Goal: Navigation & Orientation: Find specific page/section

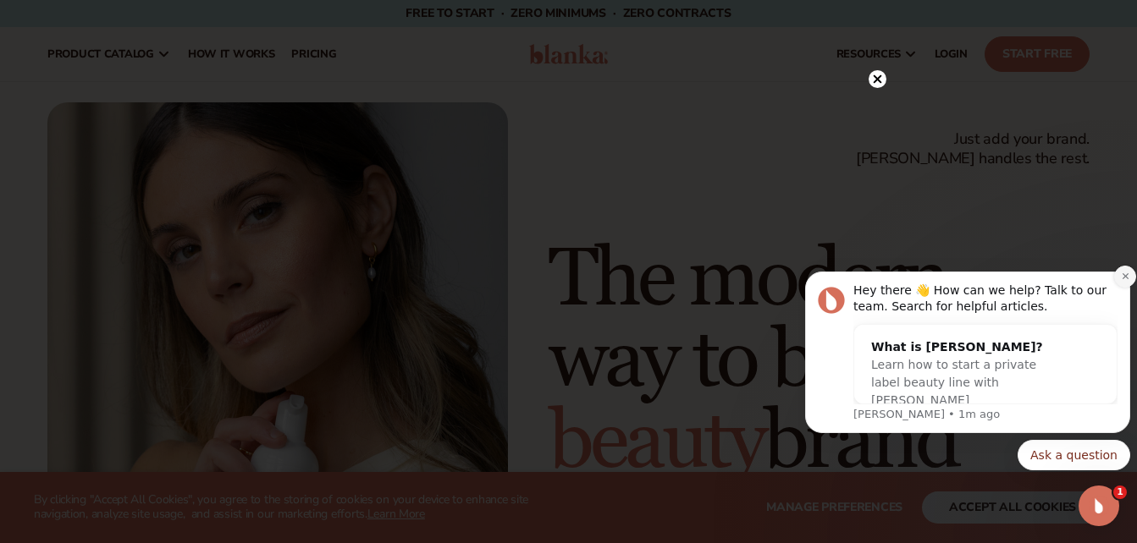
click at [1121, 277] on icon "Dismiss notification" at bounding box center [1125, 276] width 9 height 9
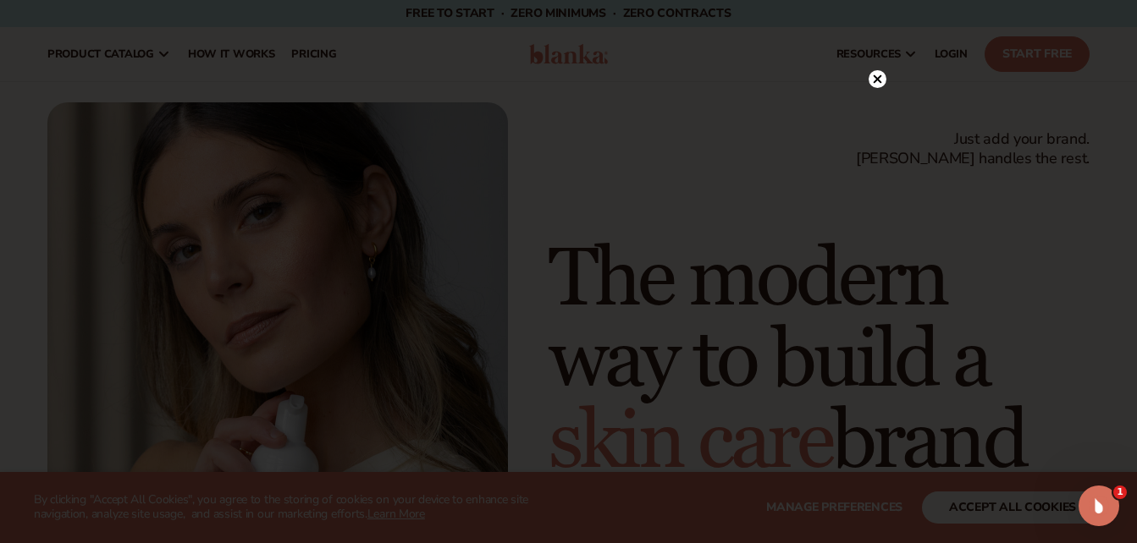
click at [874, 79] on circle at bounding box center [877, 79] width 18 height 18
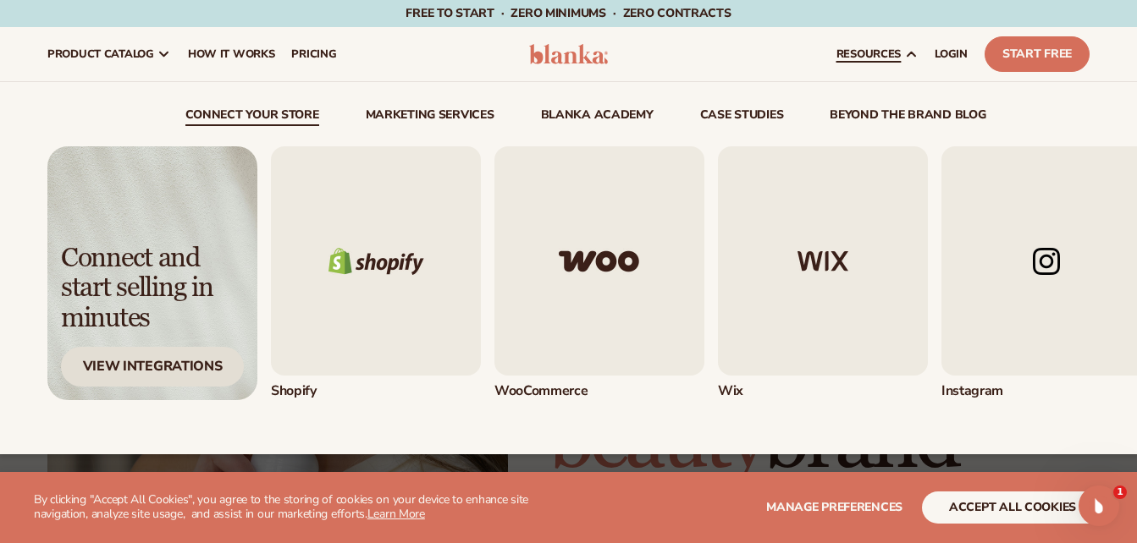
click at [191, 355] on div "View Integrations" at bounding box center [152, 367] width 183 height 40
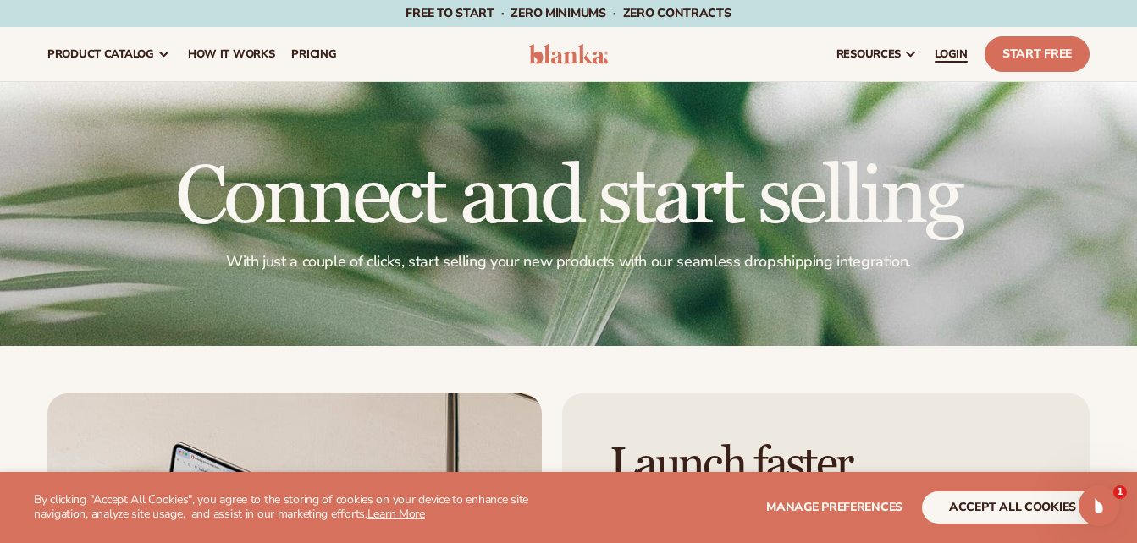
click at [952, 44] on link "LOGIN" at bounding box center [951, 54] width 50 height 54
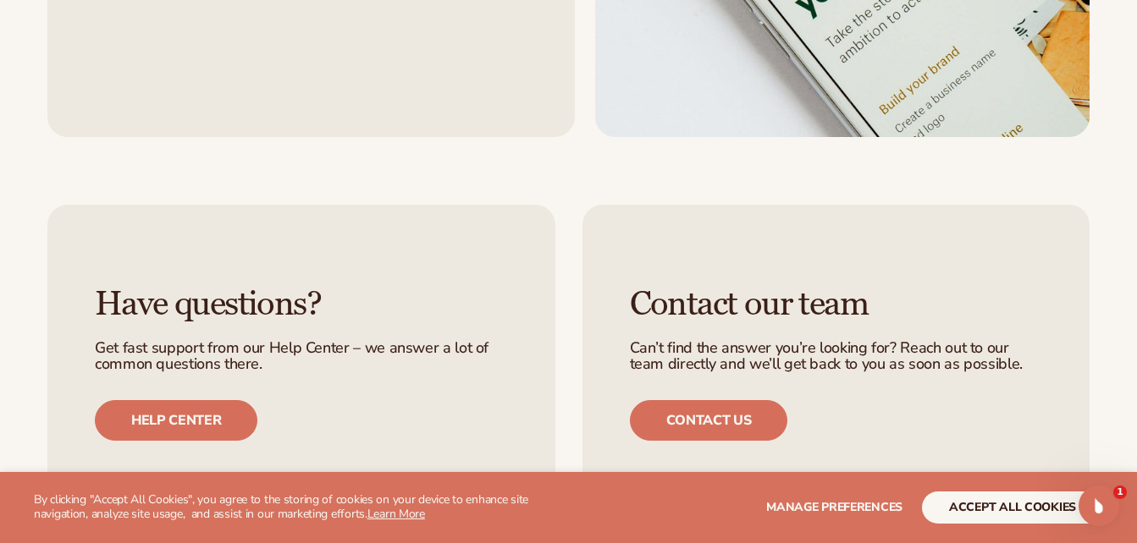
scroll to position [1862, 0]
